Goal: Task Accomplishment & Management: Complete application form

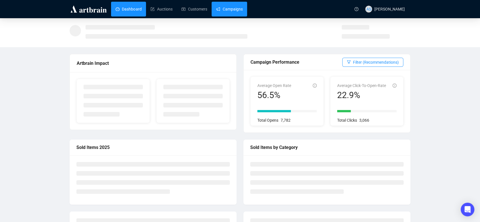
click at [223, 7] on link "Campaigns" at bounding box center [229, 9] width 26 height 15
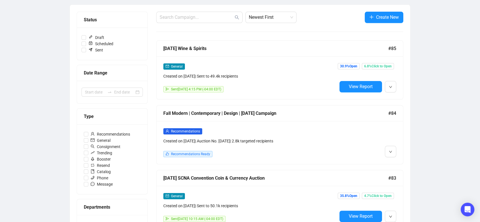
scroll to position [32, 0]
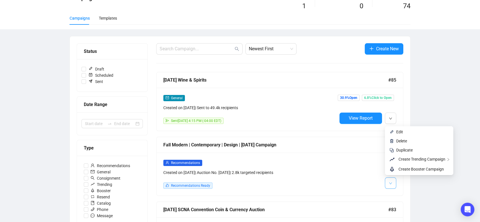
click at [388, 179] on button "button" at bounding box center [390, 182] width 11 height 11
click at [393, 134] on img at bounding box center [391, 131] width 5 height 5
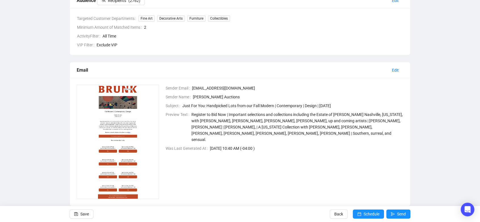
scroll to position [168, 0]
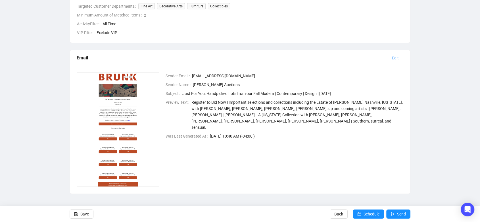
click at [393, 59] on span "Edit" at bounding box center [395, 58] width 7 height 6
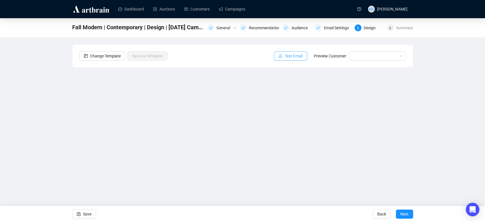
click at [294, 54] on span "Test Email" at bounding box center [294, 56] width 18 height 6
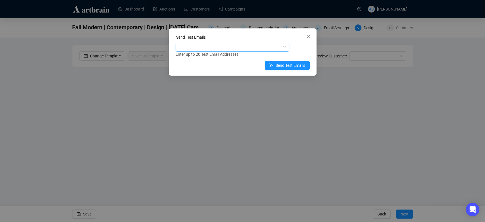
click at [214, 47] on div at bounding box center [229, 47] width 105 height 8
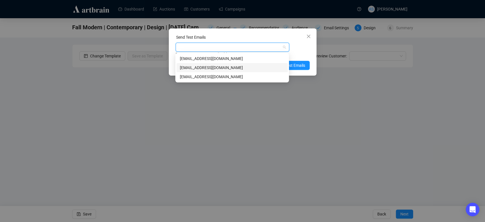
click at [210, 71] on div "[EMAIL_ADDRESS][DOMAIN_NAME]" at bounding box center [231, 67] width 111 height 9
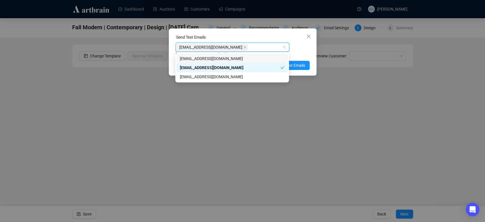
click at [293, 44] on div "[EMAIL_ADDRESS][DOMAIN_NAME] Enter up to 20 Test Email Addresses" at bounding box center [242, 50] width 134 height 15
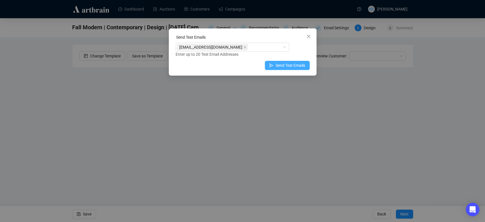
click at [286, 66] on span "Send Test Emails" at bounding box center [290, 65] width 30 height 6
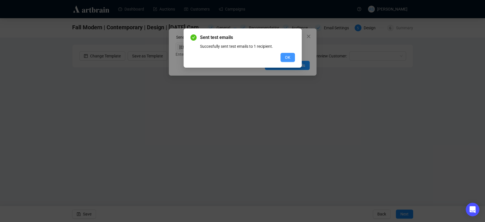
click at [284, 57] on button "OK" at bounding box center [287, 57] width 14 height 9
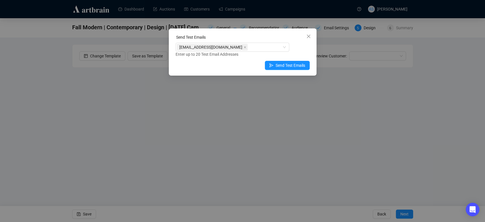
drag, startPoint x: 311, startPoint y: 34, endPoint x: 311, endPoint y: 37, distance: 3.7
click at [311, 34] on button "Close" at bounding box center [308, 36] width 9 height 9
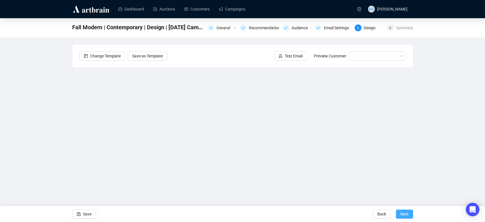
click at [408, 216] on span "Next" at bounding box center [404, 214] width 8 height 16
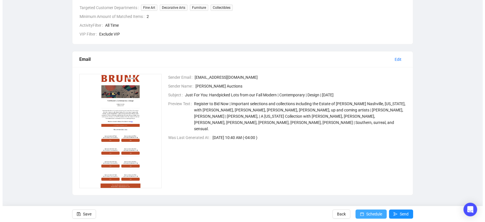
scroll to position [168, 0]
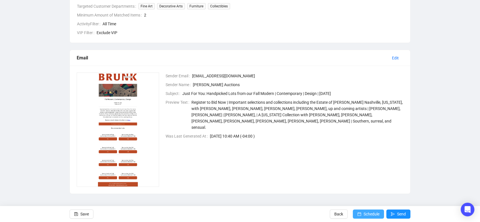
click at [364, 212] on span "Schedule" at bounding box center [371, 214] width 16 height 16
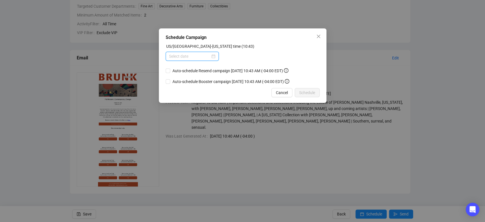
click at [205, 57] on input at bounding box center [189, 56] width 41 height 6
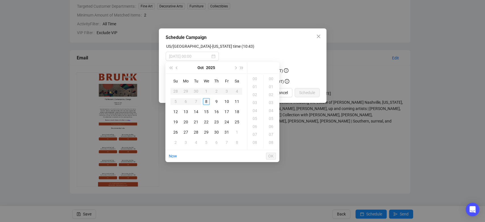
click at [208, 101] on div "8" at bounding box center [206, 101] width 7 height 7
click at [252, 77] on div "11" at bounding box center [255, 79] width 14 height 8
click at [271, 80] on div "20" at bounding box center [272, 80] width 14 height 8
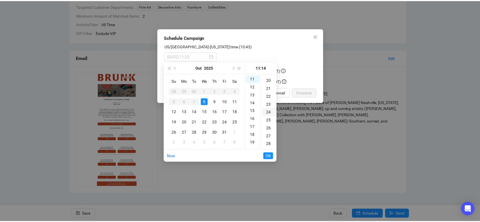
scroll to position [159, 0]
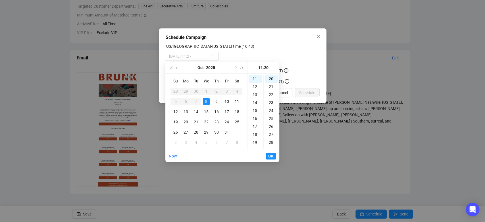
type input "[DATE] 11:20"
click at [273, 155] on span "OK" at bounding box center [270, 155] width 5 height 11
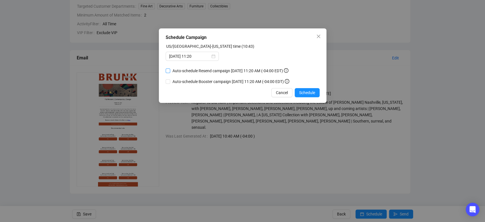
click at [175, 70] on span "Auto-schedule Resend campaign [DATE] 11:20 AM (-04:00 EDT)" at bounding box center [230, 71] width 120 height 6
click at [170, 70] on input "Auto-schedule Resend campaign [DATE] 11:20 AM (-04:00 EDT)" at bounding box center [168, 70] width 5 height 5
checkbox input "true"
click at [178, 81] on span "Auto-schedule Booster campaign [DATE] 11:20 AM (-04:00 EDT)" at bounding box center [230, 81] width 121 height 6
click at [170, 81] on input "Auto-schedule Booster campaign [DATE] 11:20 AM (-04:00 EDT)" at bounding box center [168, 81] width 5 height 5
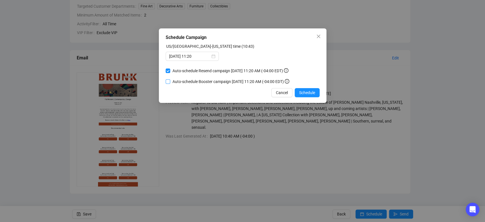
checkbox input "true"
drag, startPoint x: 312, startPoint y: 93, endPoint x: 305, endPoint y: 101, distance: 11.1
click at [312, 93] on span "Schedule" at bounding box center [307, 92] width 16 height 6
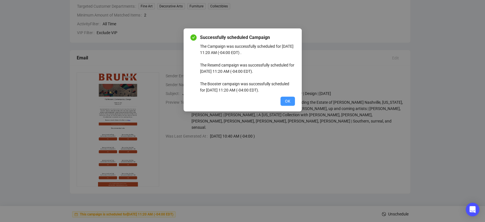
click at [289, 102] on span "OK" at bounding box center [287, 101] width 5 height 6
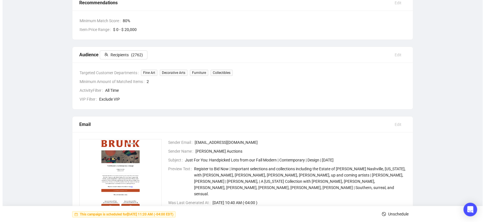
scroll to position [0, 0]
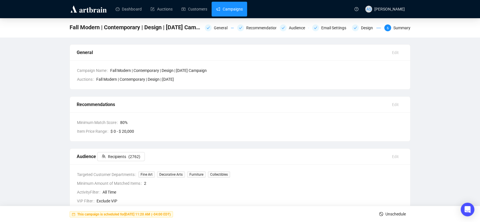
click at [220, 12] on link "Campaigns" at bounding box center [229, 9] width 26 height 15
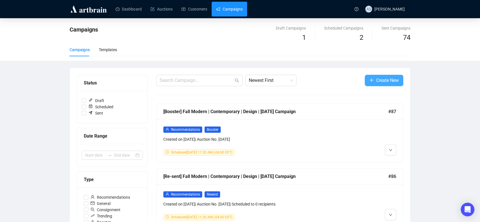
click at [390, 82] on span "Create New" at bounding box center [387, 80] width 23 height 7
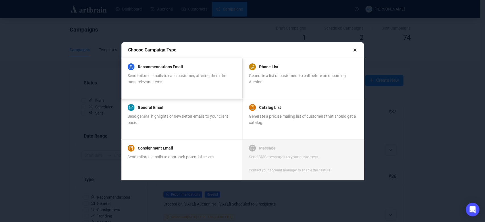
click at [185, 77] on span "Send tailored emails to each customer, offering them the most relevant items." at bounding box center [176, 78] width 99 height 11
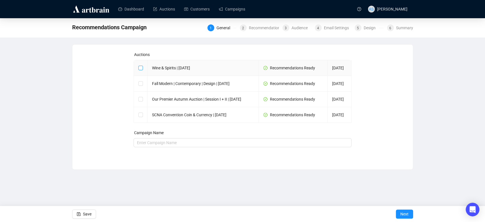
click at [141, 70] on input "checkbox" at bounding box center [140, 68] width 4 height 4
checkbox input "true"
type input "Wine & Spirits | [DATE] Campaign"
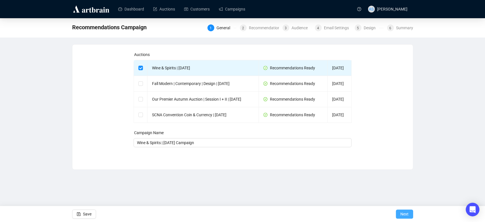
click at [400, 212] on span "Next" at bounding box center [404, 214] width 8 height 16
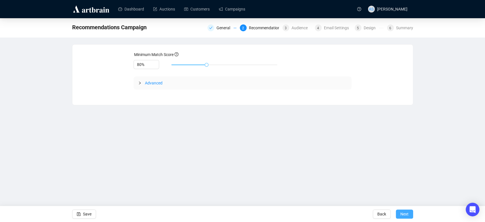
click at [404, 212] on span "Next" at bounding box center [404, 214] width 8 height 16
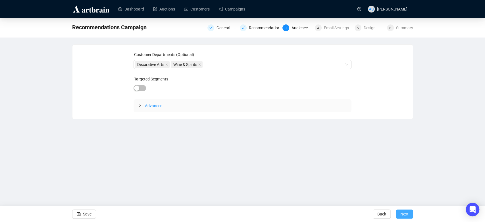
click at [405, 213] on span "Next" at bounding box center [404, 214] width 8 height 16
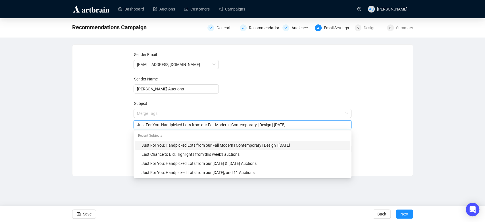
drag, startPoint x: 334, startPoint y: 114, endPoint x: 206, endPoint y: 126, distance: 128.3
click at [206, 126] on input "Just For You: Handpicked Lots from our Fall Modern | Contemporary | Design | [D…" at bounding box center [242, 125] width 211 height 6
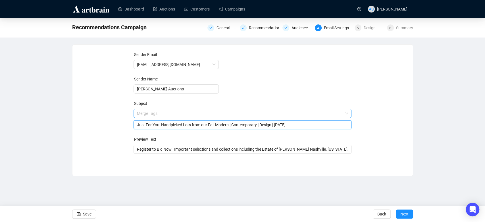
paste input "Wine & Spirits | [DATE]"
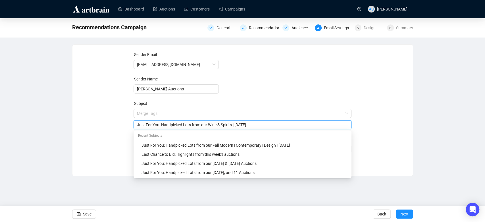
drag, startPoint x: 232, startPoint y: 124, endPoint x: 242, endPoint y: 124, distance: 10.5
click at [232, 124] on input "Just For You: Handpicked Lots from our Wine & Spirits | [DATE]" at bounding box center [242, 125] width 211 height 6
type input "Just For You: Handpicked Lots from our Wine & Spirits Auction | [DATE]"
click at [384, 101] on div "Sender Email [EMAIL_ADDRESS][DOMAIN_NAME] Sender Name [PERSON_NAME] Auctions Su…" at bounding box center [242, 105] width 327 height 109
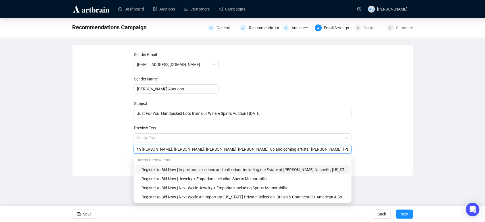
scroll to position [0, 515]
drag, startPoint x: 182, startPoint y: 149, endPoint x: 424, endPoint y: 149, distance: 241.9
click at [424, 149] on div "Recommendations Campaign General Recommendations Audience 4 Email Settings 5 De…" at bounding box center [242, 97] width 485 height 158
paste input "Our Autumn Wine & Spirits Auction will offer a variety of Fine Wine and Rare Sp…"
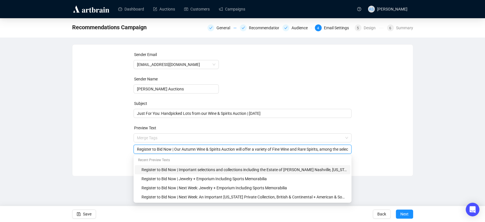
drag, startPoint x: 328, startPoint y: 148, endPoint x: 73, endPoint y: 160, distance: 255.3
click at [73, 160] on div "Sender Email [EMAIL_ADDRESS][DOMAIN_NAME] Sender Name [PERSON_NAME] Auctions Su…" at bounding box center [242, 106] width 340 height 123
click at [209, 155] on div "Register to Bid Now | Important selections and collections including the Estate…" at bounding box center [242, 179] width 218 height 48
click at [240, 145] on div "Register to Bid Now | Our Autumn Wine & Spirits Auction will offer a variety of…" at bounding box center [242, 149] width 218 height 9
click at [257, 149] on input "Register to Bid Now | Our Autumn Wine & Spirits Auction will offer a variety of…" at bounding box center [242, 149] width 211 height 6
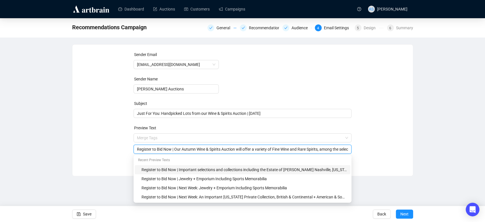
drag, startPoint x: 257, startPoint y: 149, endPoint x: 175, endPoint y: 152, distance: 81.9
click at [175, 152] on div "Register to Bid Now | Our Autumn Wine & Spirits Auction will offer a variety of…" at bounding box center [242, 149] width 218 height 9
type input "Register to Bid Now | A variety of Fine Wine and Rare Spirits, among the select…"
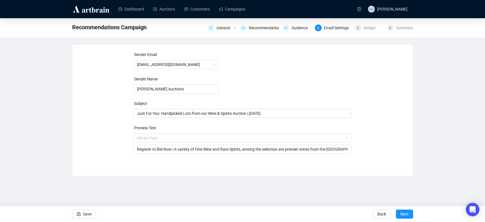
drag, startPoint x: 400, startPoint y: 143, endPoint x: 400, endPoint y: 145, distance: 2.9
click at [400, 143] on div "Sender Email [EMAIL_ADDRESS][DOMAIN_NAME] Sender Name [PERSON_NAME] Auctions Su…" at bounding box center [242, 105] width 327 height 109
click at [407, 214] on span "Next" at bounding box center [404, 214] width 8 height 16
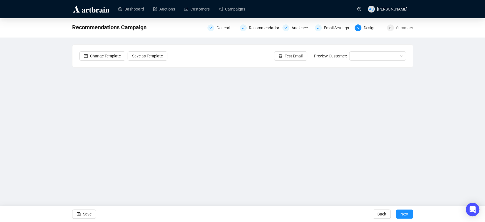
click at [461, 146] on div "Recommendations Campaign General Recommendations Audience Email Settings 5 Desi…" at bounding box center [242, 113] width 485 height 191
click at [466, 124] on div "Recommendations Campaign General Recommendations Audience Email Settings 5 Desi…" at bounding box center [242, 113] width 485 height 191
click at [59, 133] on div "Recommendations Campaign General Recommendations Audience Email Settings 5 Desi…" at bounding box center [242, 113] width 485 height 191
click at [436, 109] on div "Recommendations Campaign General Recommendations Audience Email Settings 5 Desi…" at bounding box center [242, 113] width 485 height 191
click at [81, 215] on button "Save" at bounding box center [84, 213] width 24 height 9
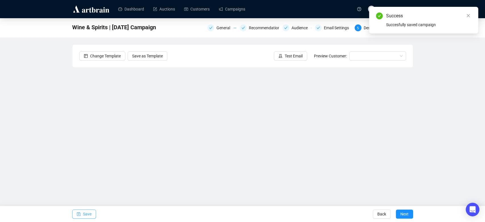
click at [90, 215] on span "Save" at bounding box center [87, 214] width 9 height 16
click at [290, 56] on span "Test Email" at bounding box center [294, 56] width 18 height 6
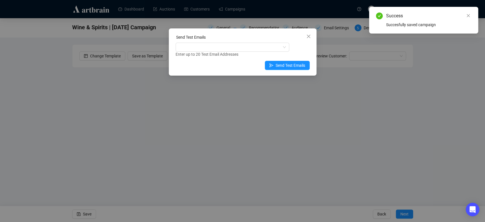
click at [239, 52] on div "Enter up to 20 Test Email Addresses" at bounding box center [242, 54] width 134 height 7
click at [241, 45] on div at bounding box center [229, 47] width 105 height 8
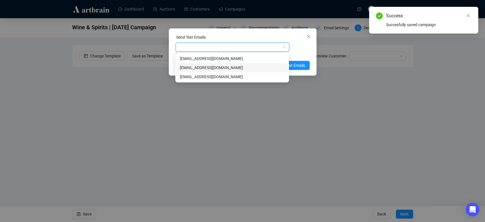
click at [216, 69] on div "[EMAIL_ADDRESS][DOMAIN_NAME]" at bounding box center [232, 67] width 104 height 6
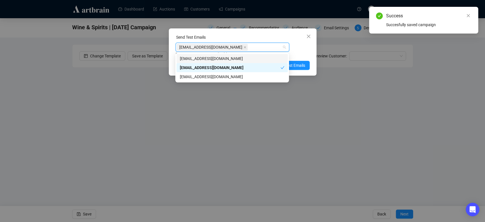
click at [310, 49] on div "Send Test Emails [EMAIL_ADDRESS][DOMAIN_NAME] Enter up to 20 Test Email Address…" at bounding box center [243, 51] width 148 height 47
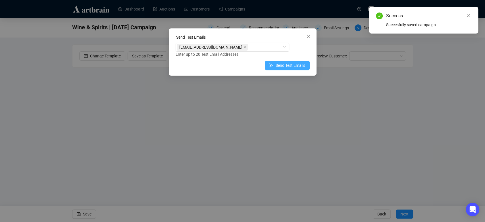
click at [285, 65] on span "Send Test Emails" at bounding box center [290, 65] width 30 height 6
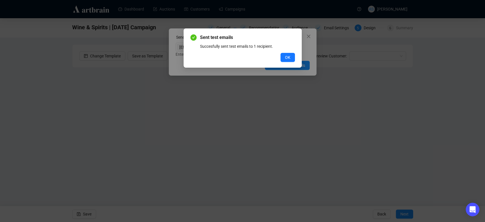
click at [286, 55] on span "OK" at bounding box center [287, 57] width 5 height 6
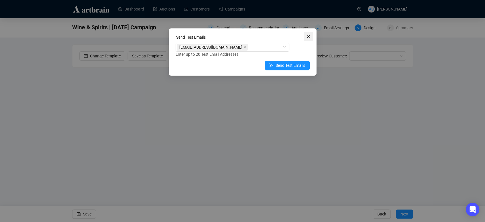
click at [308, 38] on icon "close" at bounding box center [308, 36] width 5 height 5
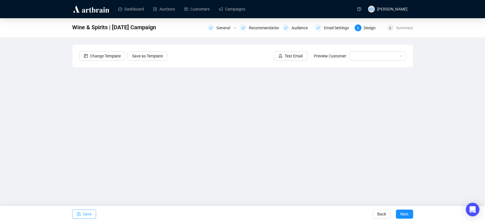
click at [87, 215] on span "Save" at bounding box center [87, 214] width 9 height 16
click at [77, 213] on icon "save" at bounding box center [79, 214] width 4 height 4
click at [44, 106] on div "Wine & Spirits | [DATE] Campaign General Recommendations Audience Email Setting…" at bounding box center [242, 113] width 485 height 191
click at [81, 214] on button "Save" at bounding box center [84, 213] width 24 height 9
click at [285, 57] on button "Test Email" at bounding box center [290, 55] width 33 height 9
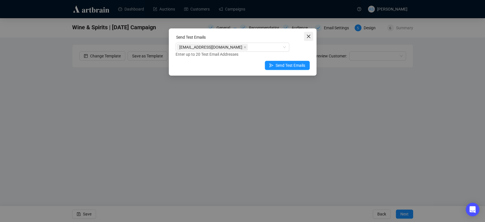
click at [310, 37] on icon "close" at bounding box center [308, 36] width 5 height 5
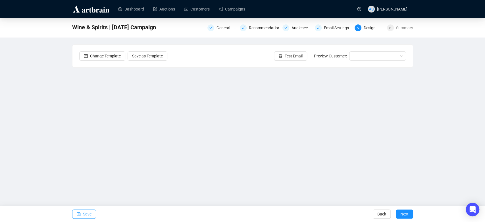
click at [81, 216] on button "Save" at bounding box center [84, 213] width 24 height 9
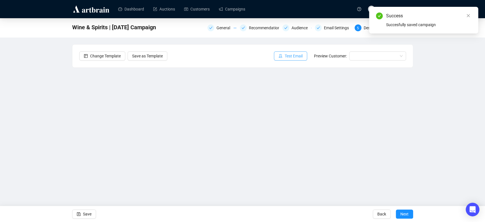
click at [284, 58] on button "Test Email" at bounding box center [290, 55] width 33 height 9
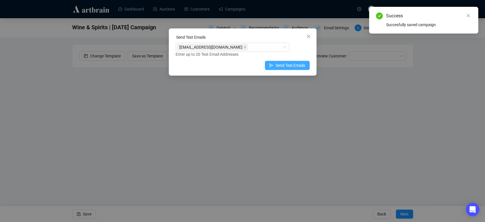
click at [287, 66] on span "Send Test Emails" at bounding box center [290, 65] width 30 height 6
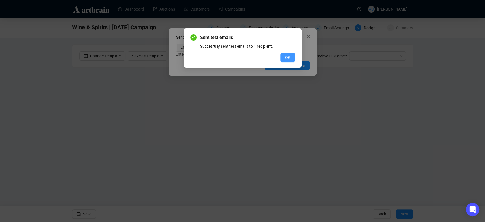
click at [291, 58] on button "OK" at bounding box center [287, 57] width 14 height 9
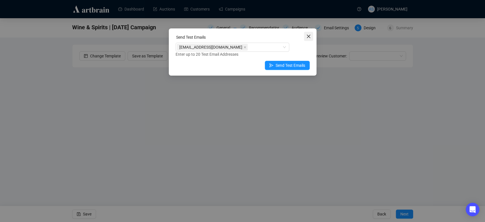
click at [311, 34] on span "Close" at bounding box center [308, 36] width 9 height 5
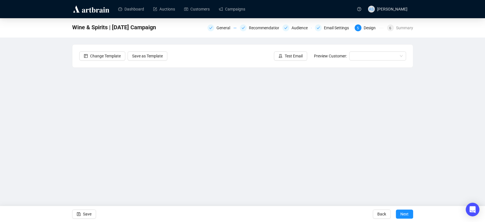
drag, startPoint x: 90, startPoint y: 217, endPoint x: 102, endPoint y: 215, distance: 12.4
click at [90, 216] on span "Save" at bounding box center [87, 214] width 9 height 16
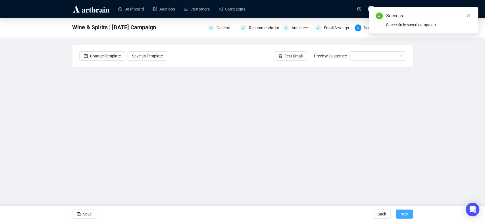
click at [400, 215] on span "Next" at bounding box center [404, 214] width 8 height 16
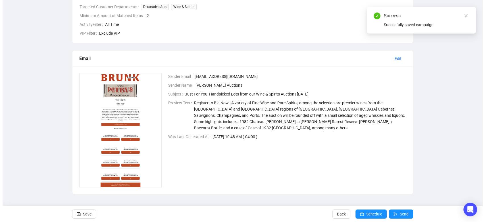
scroll to position [168, 0]
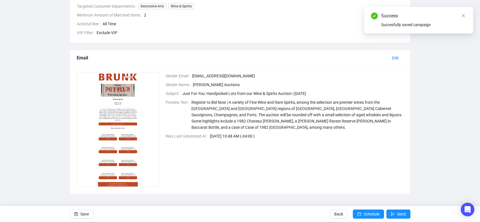
click at [109, 124] on img at bounding box center [118, 129] width 82 height 114
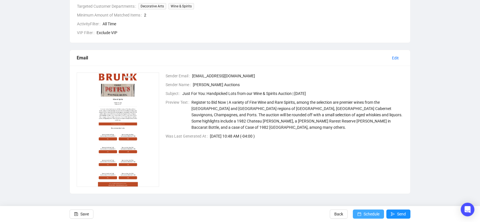
click at [377, 214] on span "Schedule" at bounding box center [371, 214] width 16 height 16
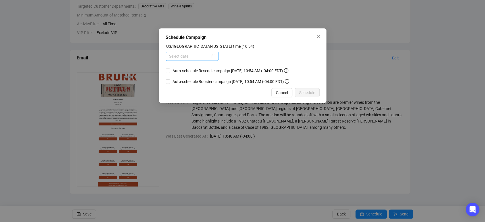
click at [214, 55] on div at bounding box center [192, 56] width 46 height 6
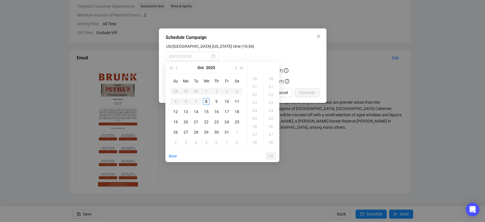
click at [206, 100] on div "8" at bounding box center [206, 101] width 7 height 7
click at [254, 104] on div "14" at bounding box center [255, 103] width 14 height 8
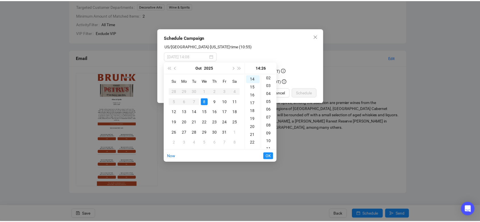
scroll to position [0, 0]
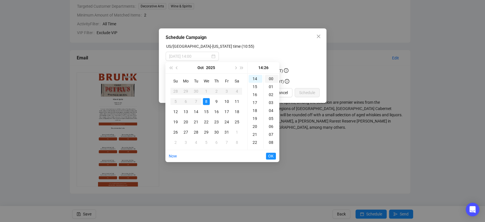
click at [272, 78] on div "00" at bounding box center [272, 79] width 14 height 8
type input "[DATE] 14:00"
click at [270, 154] on span "OK" at bounding box center [270, 155] width 5 height 11
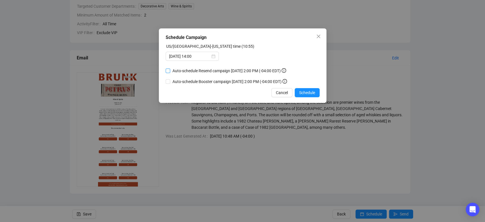
click at [211, 70] on span "Auto-schedule Resend campaign [DATE] 2:00 PM (-04:00 EDT)" at bounding box center [229, 71] width 118 height 6
click at [170, 70] on input "Auto-schedule Resend campaign [DATE] 2:00 PM (-04:00 EDT)" at bounding box center [168, 70] width 5 height 5
checkbox input "true"
click at [204, 82] on span "Auto-schedule Booster campaign [DATE] 2:00 PM (-04:00 EDT)" at bounding box center [229, 81] width 119 height 6
click at [170, 82] on input "Auto-schedule Booster campaign [DATE] 2:00 PM (-04:00 EDT)" at bounding box center [168, 81] width 5 height 5
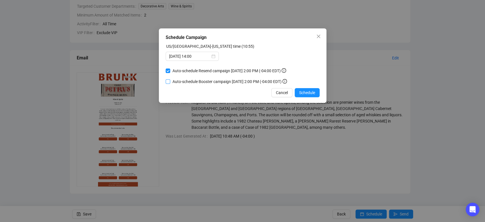
checkbox input "true"
click at [303, 92] on span "Schedule" at bounding box center [307, 92] width 16 height 6
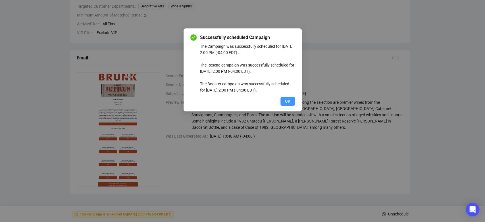
click at [283, 99] on button "OK" at bounding box center [287, 101] width 14 height 9
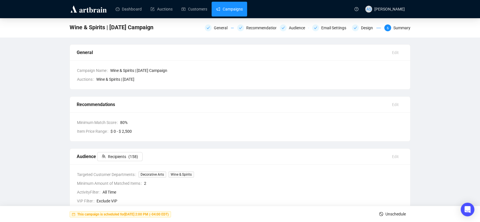
drag, startPoint x: 214, startPoint y: 10, endPoint x: 214, endPoint y: 13, distance: 3.1
click at [216, 10] on link "Campaigns" at bounding box center [229, 9] width 26 height 15
